Goal: Transaction & Acquisition: Purchase product/service

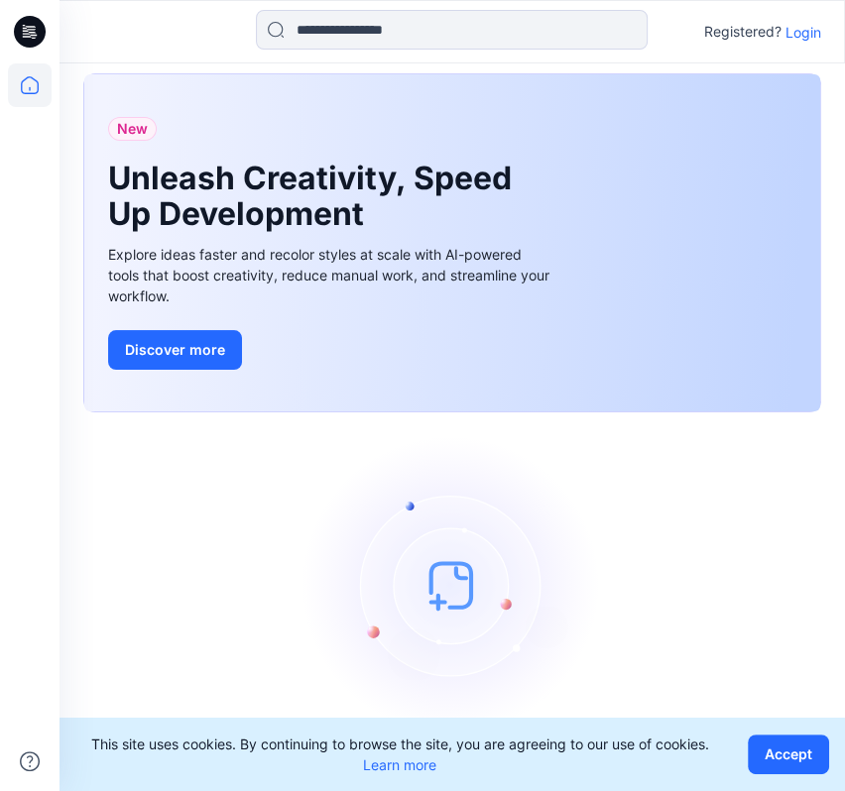
scroll to position [55, 0]
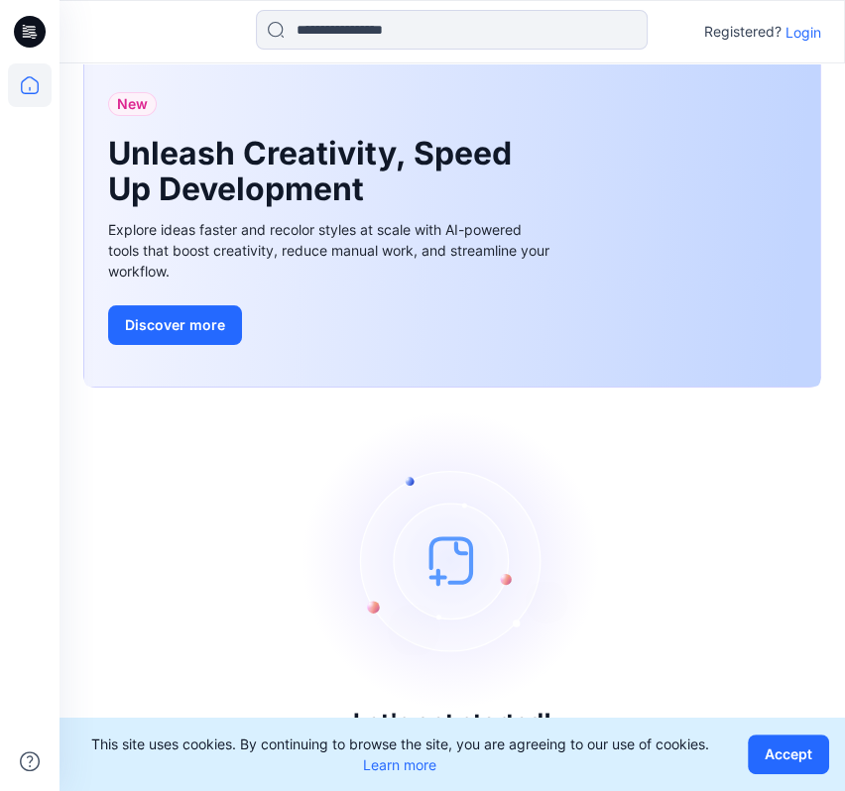
click at [802, 29] on p "Login" at bounding box center [803, 32] width 36 height 21
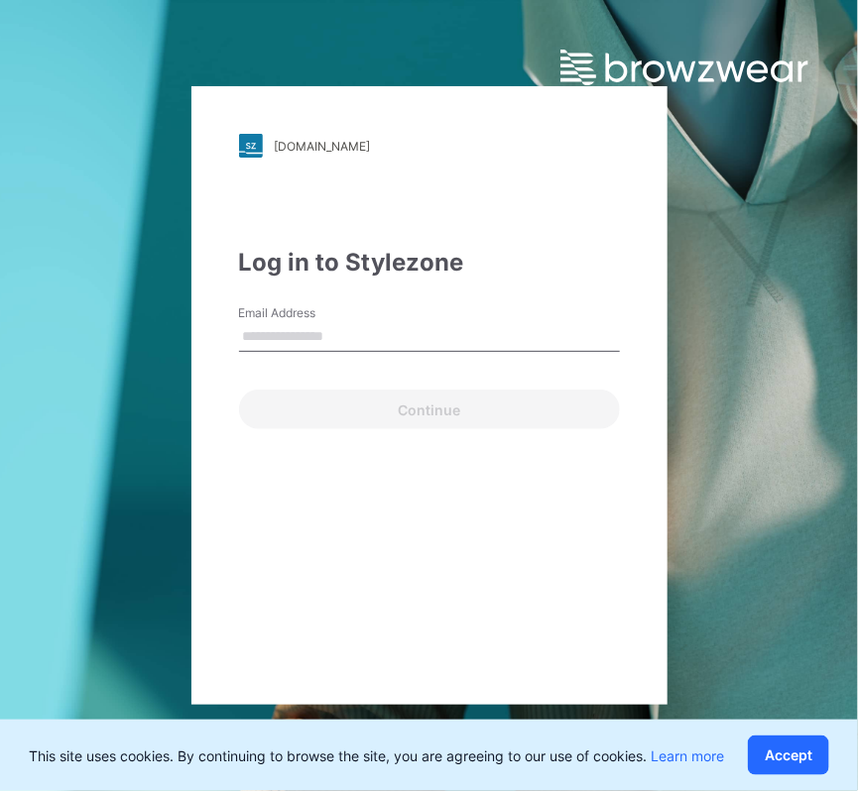
click at [410, 336] on input "Email Address" at bounding box center [429, 337] width 381 height 30
type input "**********"
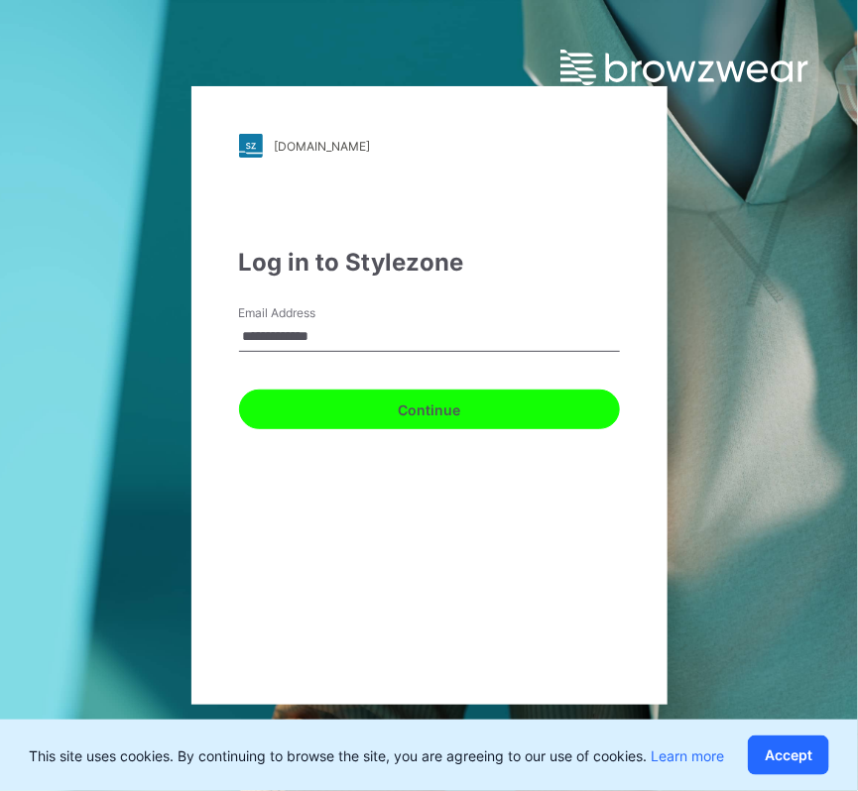
click at [373, 413] on button "Continue" at bounding box center [429, 410] width 381 height 40
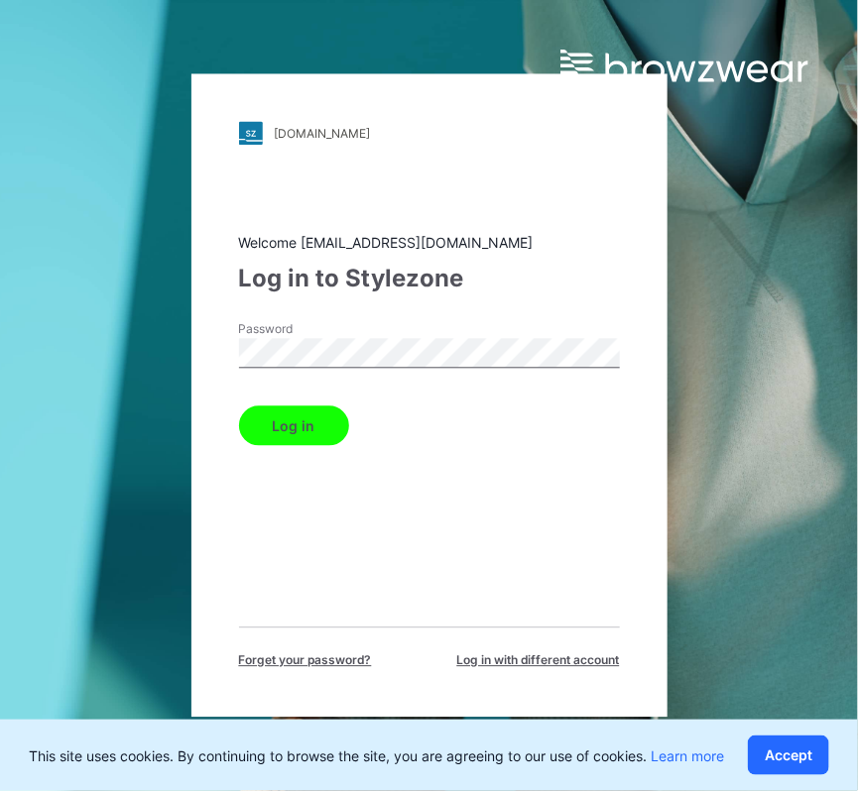
click at [319, 423] on button "Log in" at bounding box center [294, 427] width 110 height 40
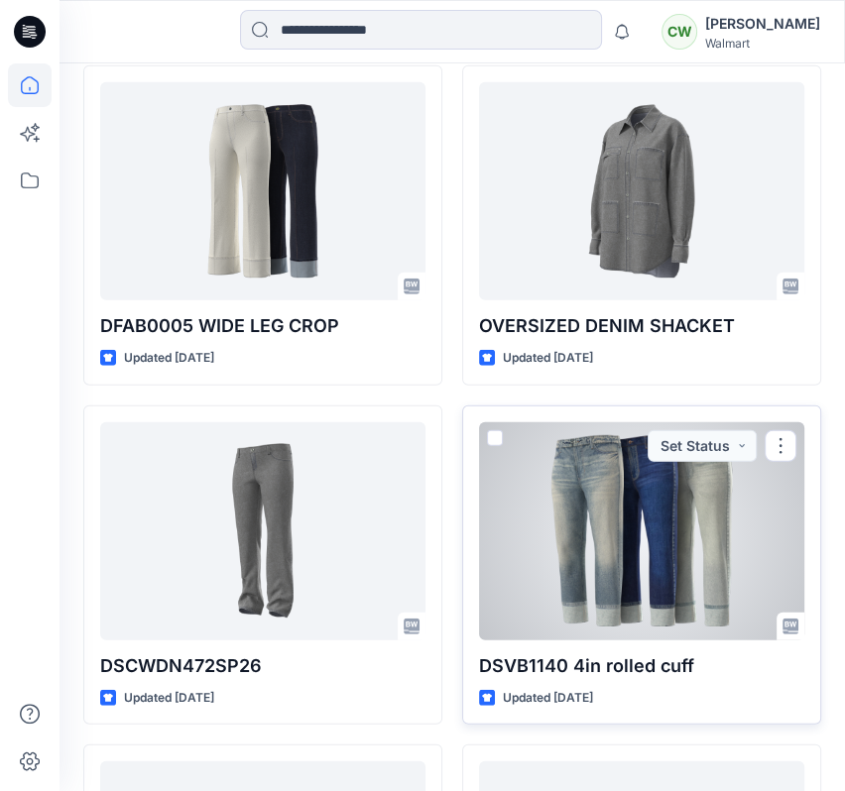
scroll to position [7944, 0]
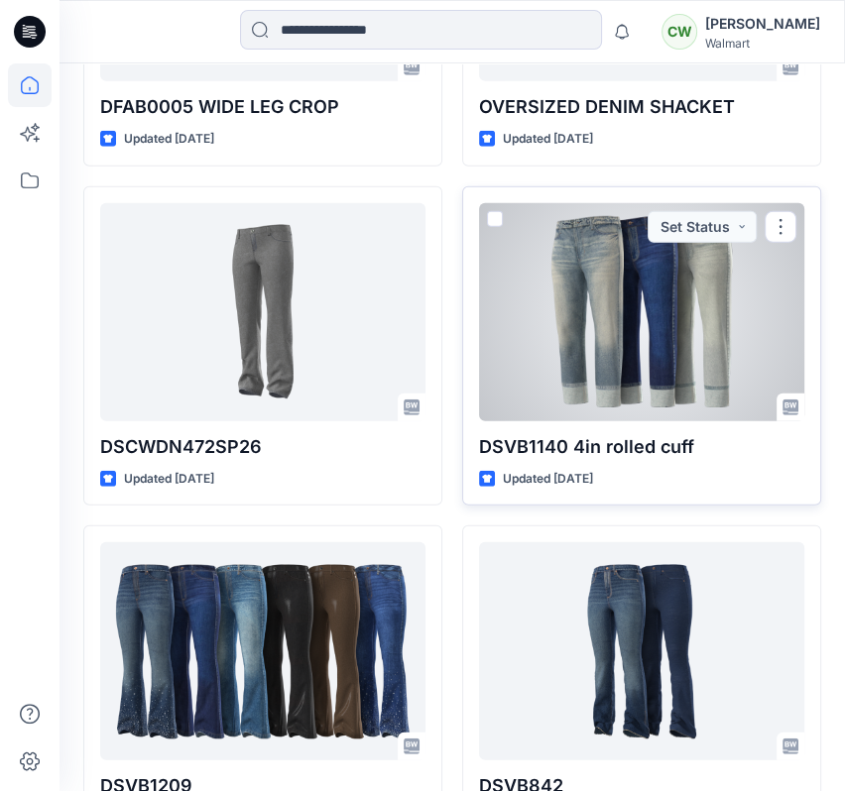
click at [698, 367] on div at bounding box center [641, 312] width 325 height 218
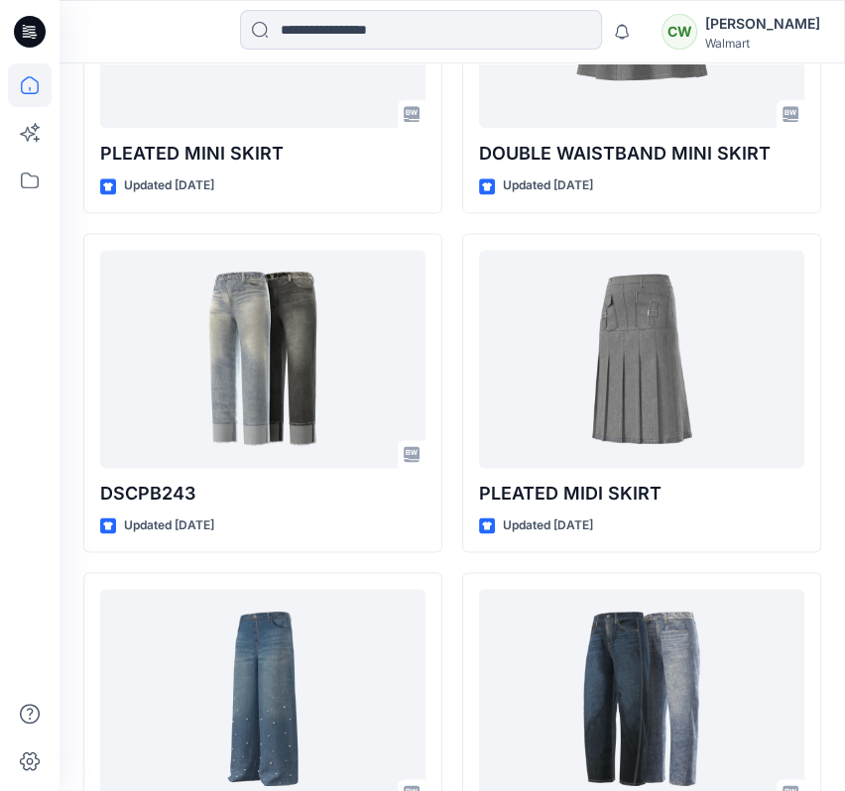
scroll to position [6195, 0]
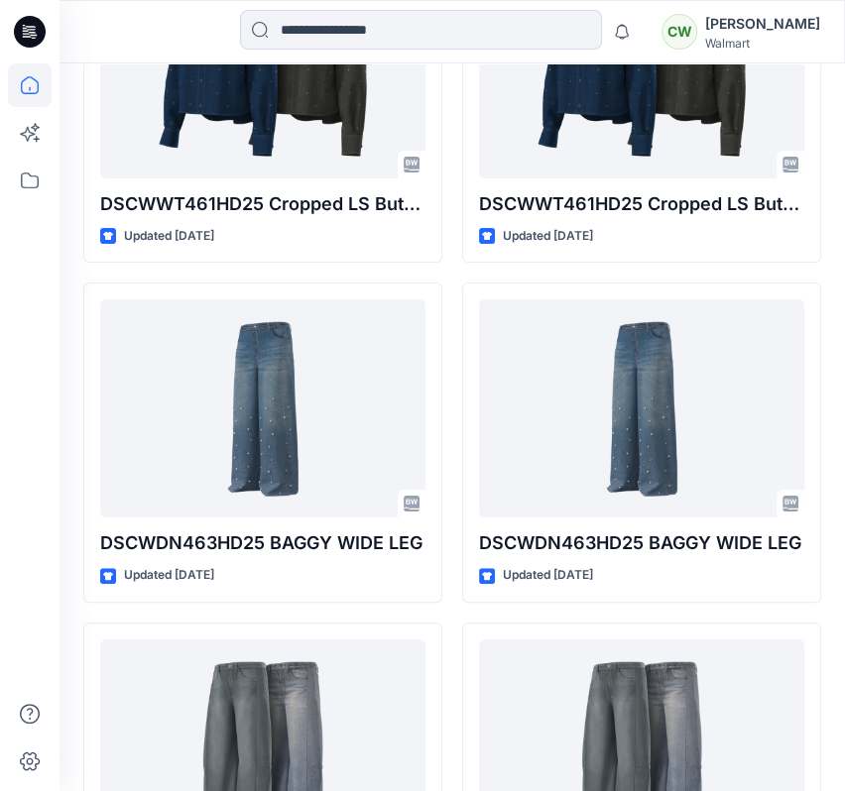
scroll to position [14199, 0]
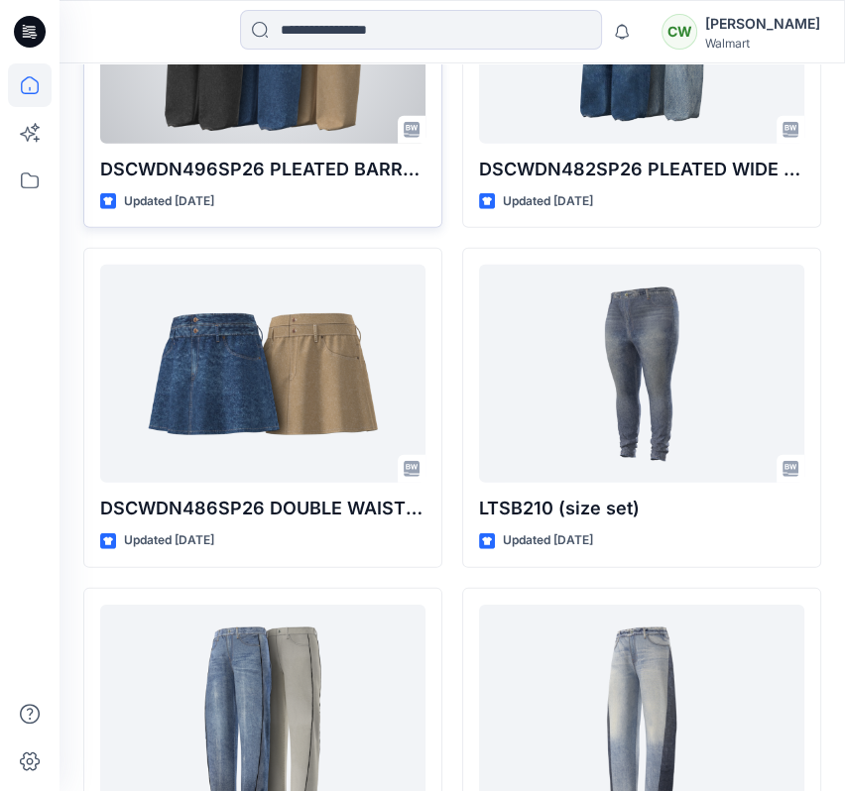
scroll to position [3511, 0]
